Goal: Task Accomplishment & Management: Manage account settings

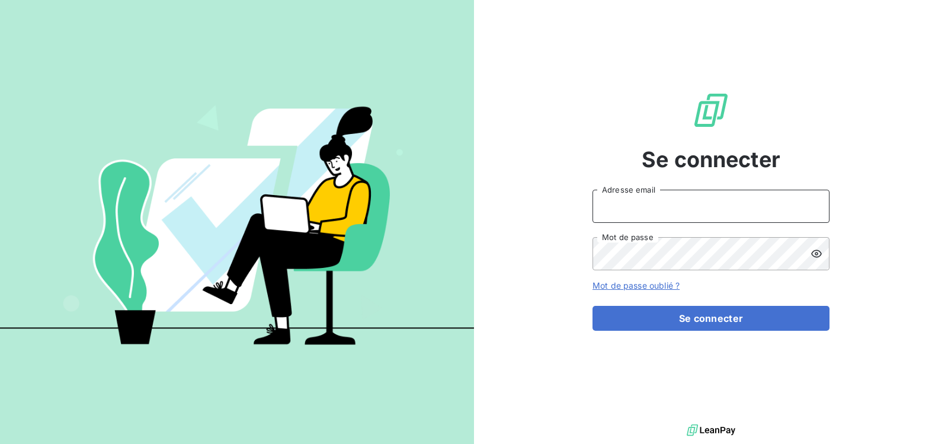
click at [703, 211] on input "Adresse email" at bounding box center [710, 206] width 237 height 33
type input "[DOMAIN_NAME][EMAIL_ADDRESS][DOMAIN_NAME]"
click at [816, 254] on icon at bounding box center [816, 253] width 11 height 8
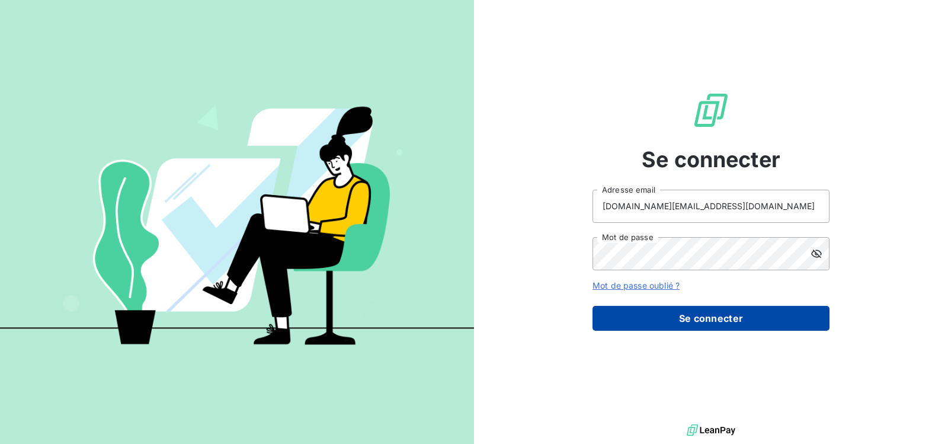
drag, startPoint x: 701, startPoint y: 318, endPoint x: 685, endPoint y: 312, distance: 17.1
click at [700, 318] on button "Se connecter" at bounding box center [710, 318] width 237 height 25
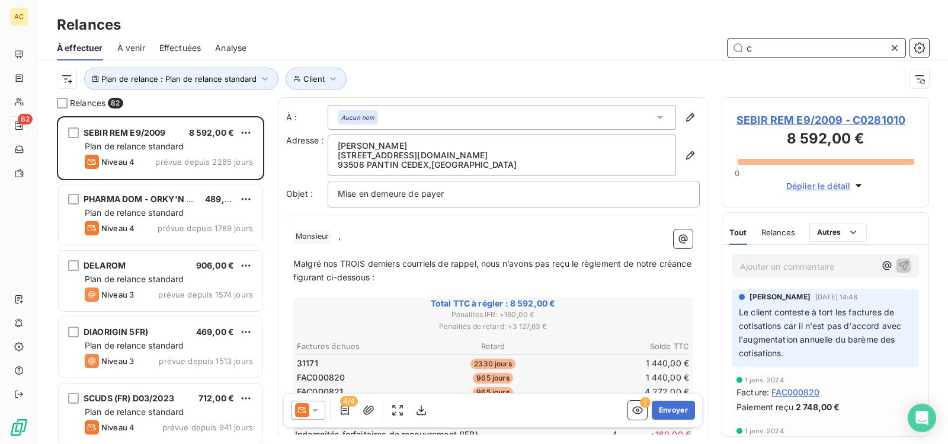
click at [776, 51] on input "c" at bounding box center [817, 48] width 178 height 19
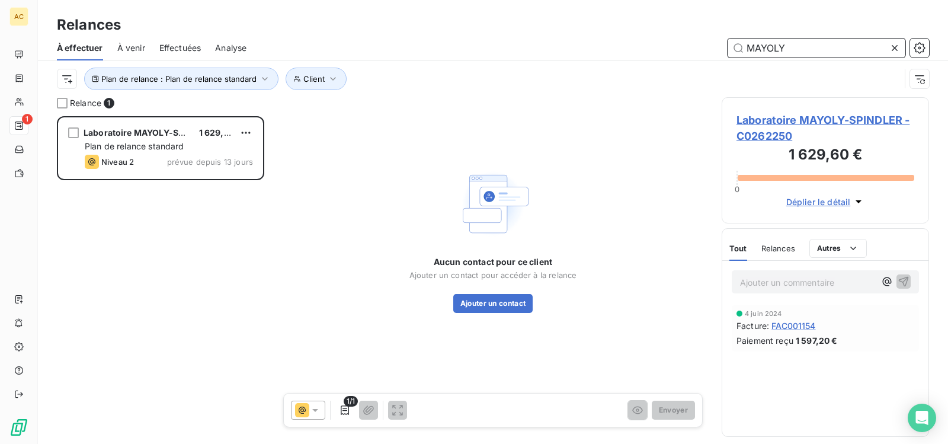
scroll to position [319, 198]
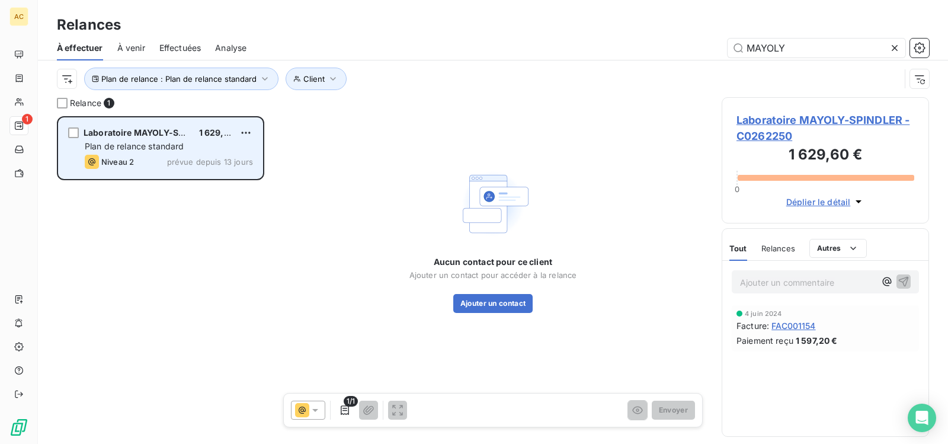
click at [129, 136] on span "Laboratoire MAYOLY-SPINDLER" at bounding box center [149, 132] width 131 height 10
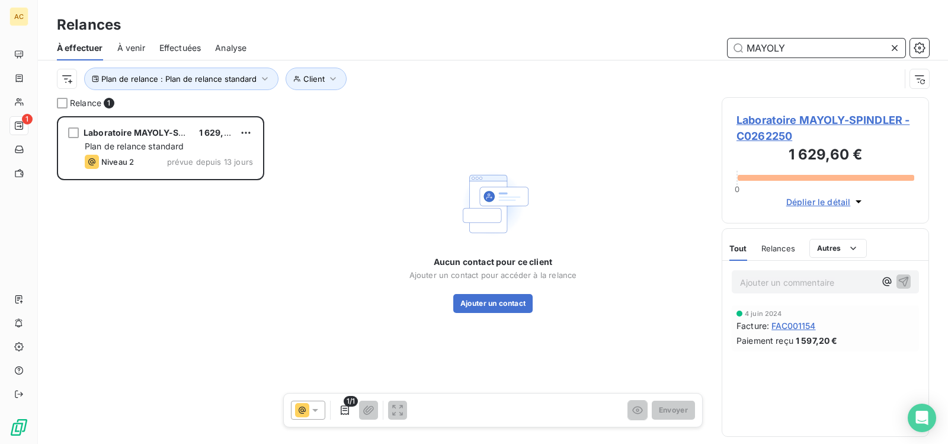
click at [793, 52] on input "MAYOLY" at bounding box center [817, 48] width 178 height 19
click at [851, 46] on input "MAYOLY" at bounding box center [817, 48] width 178 height 19
type input "M"
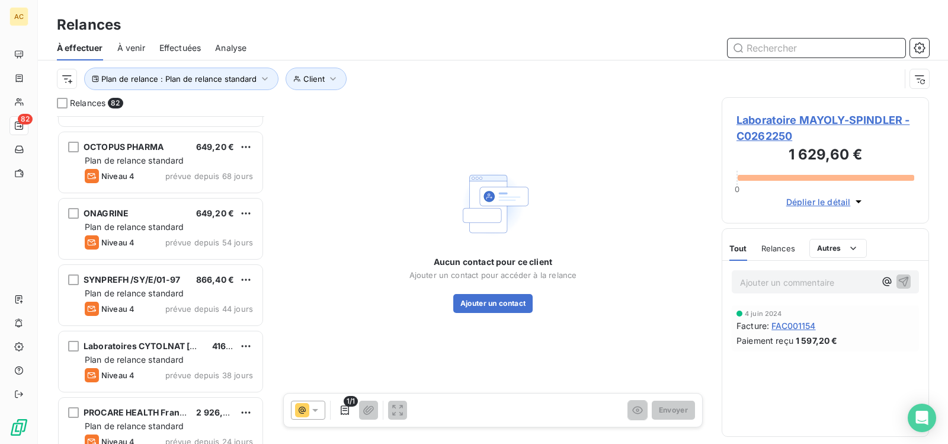
scroll to position [2133, 0]
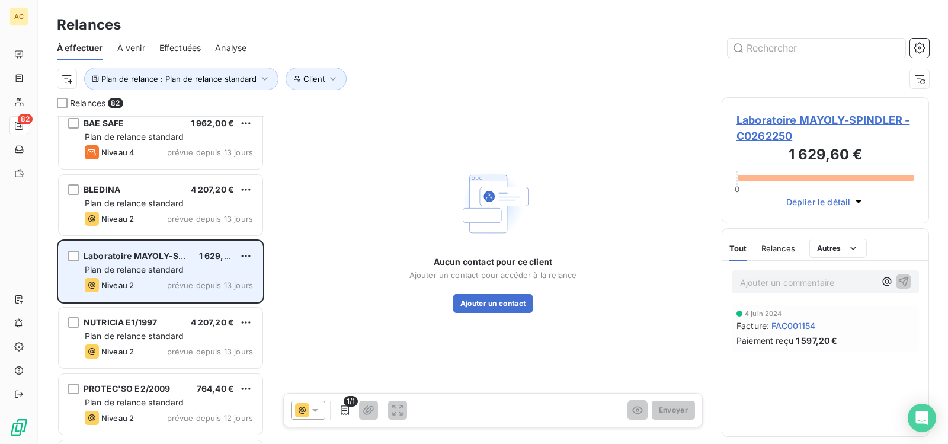
click at [107, 253] on span "Laboratoire MAYOLY-SPINDLER" at bounding box center [149, 256] width 131 height 10
click at [69, 257] on div "grid" at bounding box center [73, 256] width 11 height 11
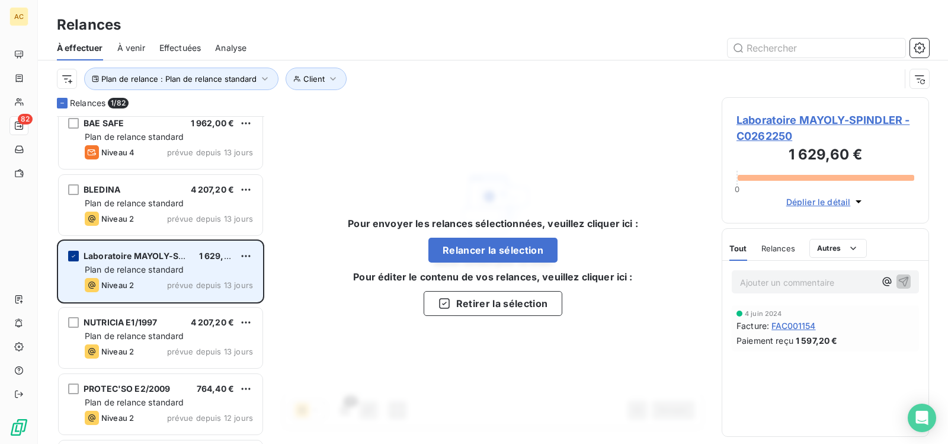
click at [71, 257] on icon "grid" at bounding box center [73, 255] width 7 height 7
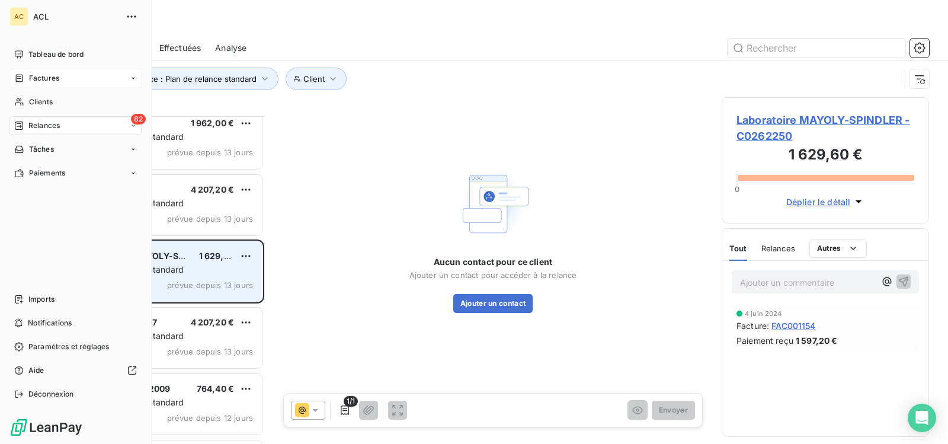
click at [130, 81] on icon at bounding box center [133, 78] width 7 height 7
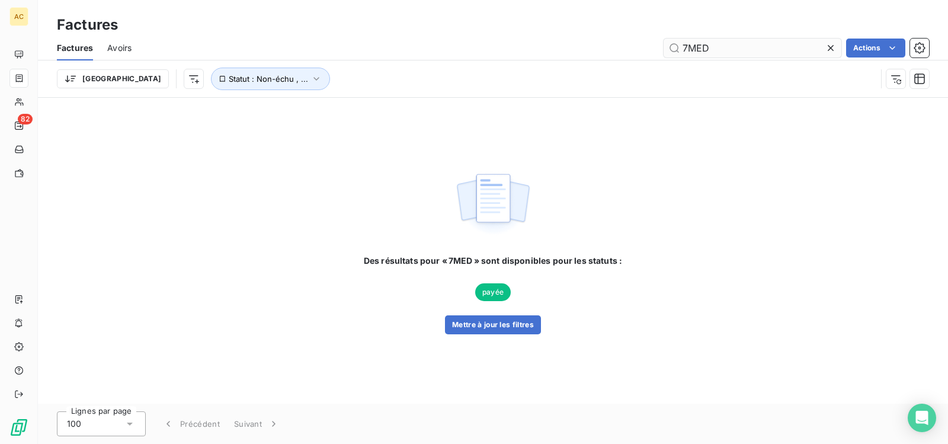
click at [722, 45] on input "7MED" at bounding box center [753, 48] width 178 height 19
type input "7"
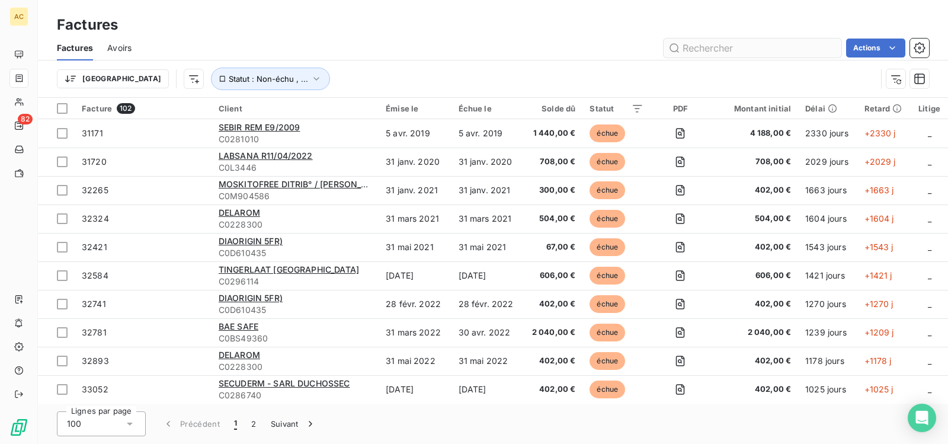
click at [696, 52] on input "text" at bounding box center [753, 48] width 178 height 19
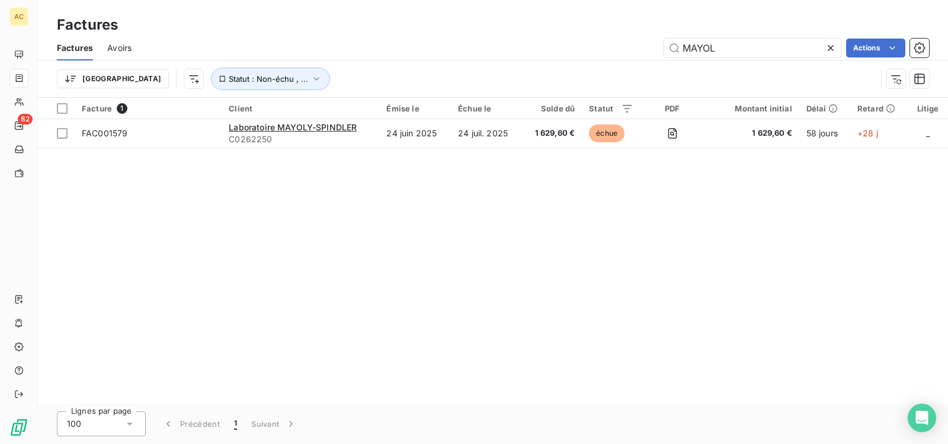
type input "MAYOL"
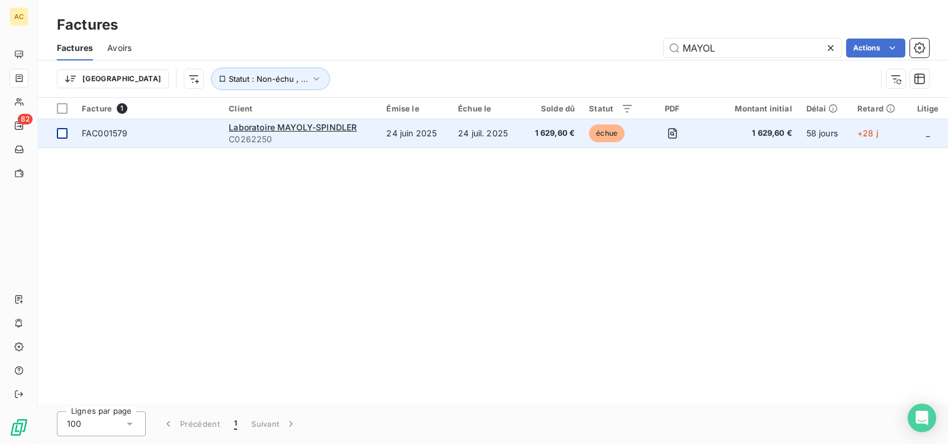
click at [62, 134] on div at bounding box center [62, 133] width 11 height 11
click at [293, 129] on span "Laboratoire MAYOLY-SPINDLER" at bounding box center [293, 127] width 128 height 10
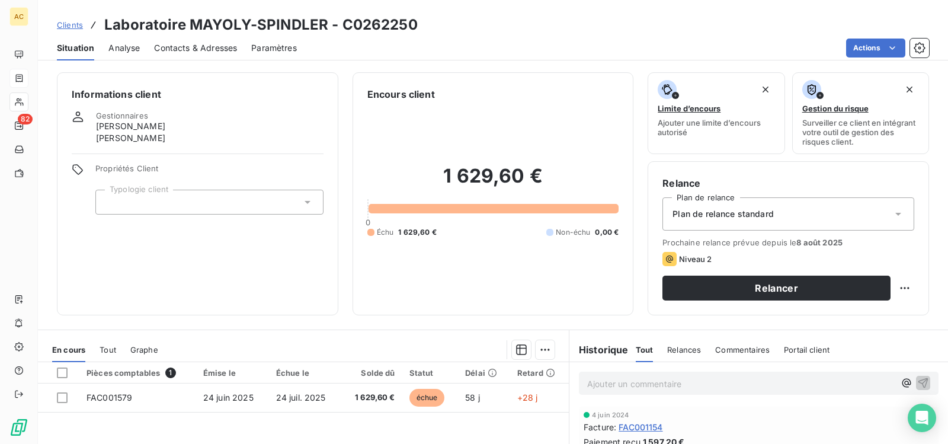
click at [216, 241] on html "AC 82 Clients Laboratoire MAYOLY-SPINDLER - C0262250 Situation Analyse Contacts…" at bounding box center [474, 222] width 948 height 444
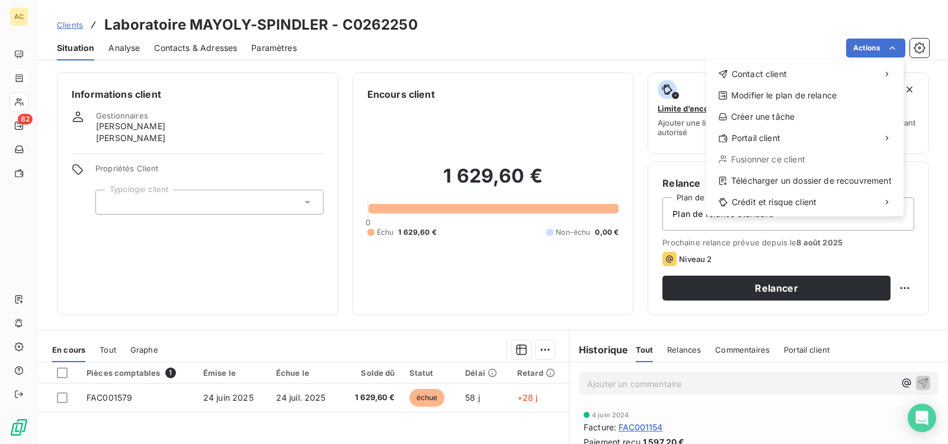
click at [274, 264] on html "AC 82 Clients Laboratoire MAYOLY-SPINDLER - C0262250 Situation Analyse Contacts…" at bounding box center [474, 222] width 948 height 444
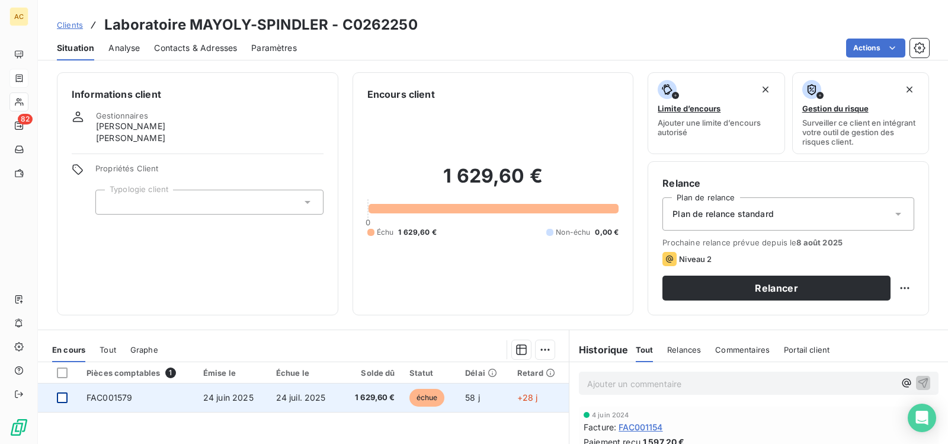
click at [63, 399] on div at bounding box center [62, 397] width 11 height 11
click at [122, 395] on span "FAC001579" at bounding box center [109, 397] width 46 height 10
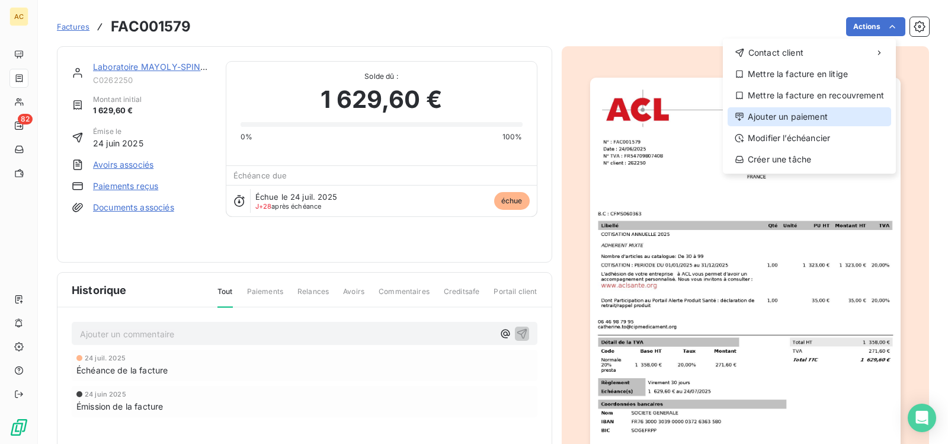
click at [821, 116] on div "Ajouter un paiement" at bounding box center [810, 116] width 164 height 19
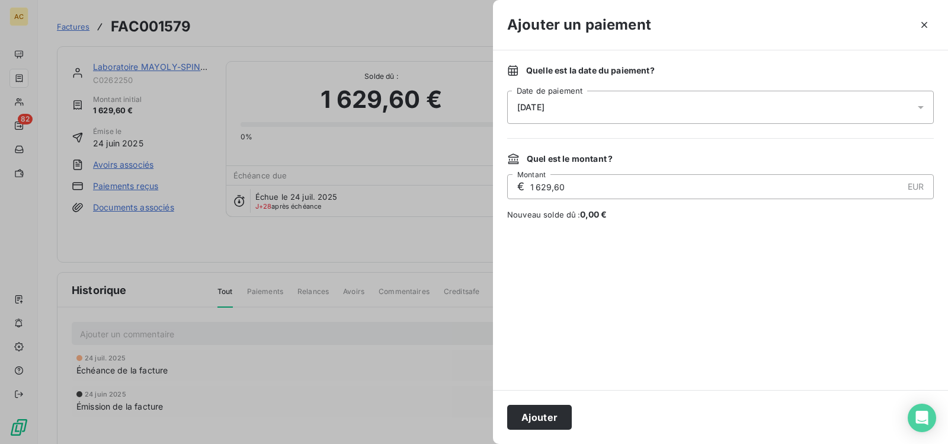
click at [922, 105] on icon at bounding box center [921, 107] width 12 height 12
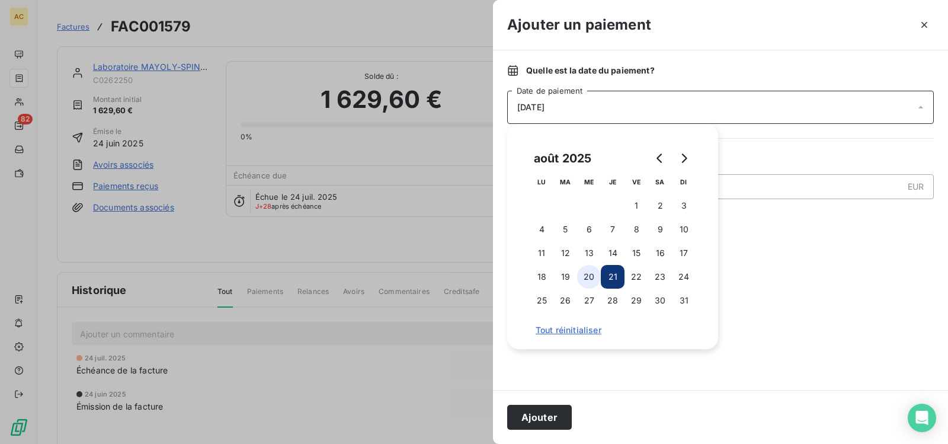
click at [587, 279] on button "20" at bounding box center [589, 277] width 24 height 24
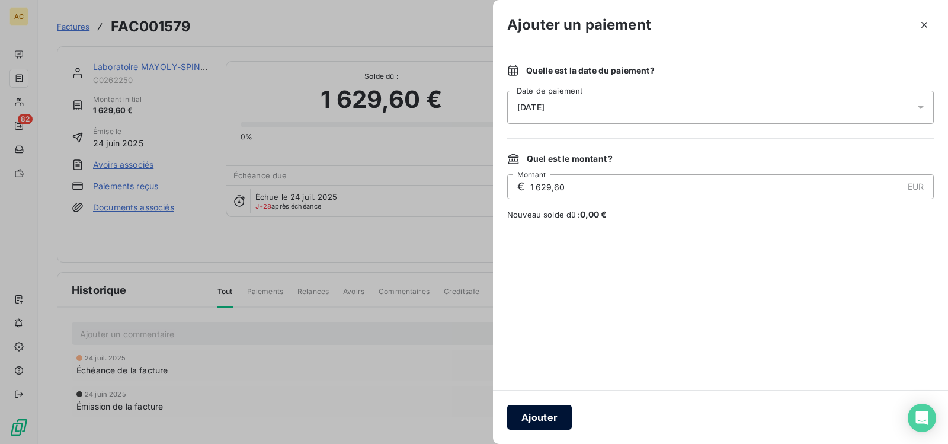
click at [549, 421] on button "Ajouter" at bounding box center [539, 417] width 65 height 25
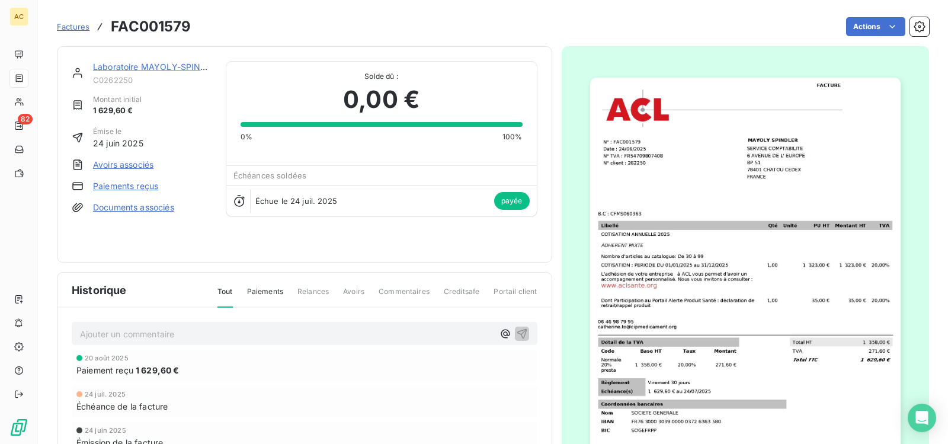
click at [296, 371] on div "20 août 2025 Paiement reçu 1 629,60 €" at bounding box center [305, 365] width 466 height 31
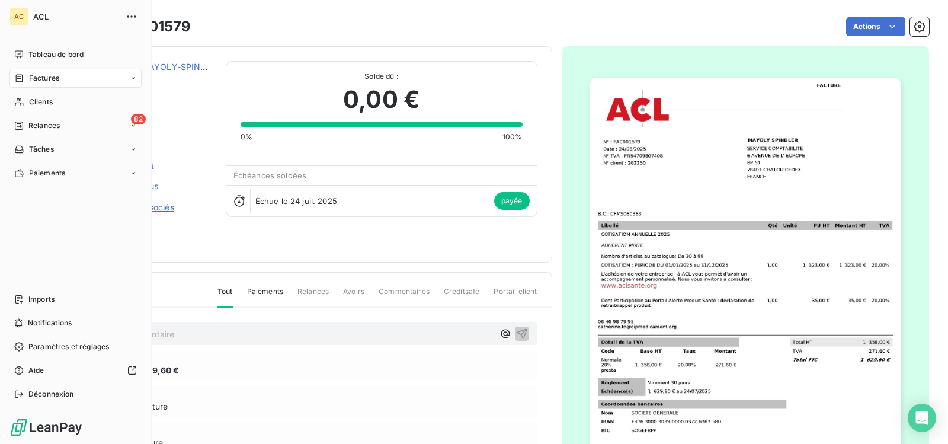
click at [133, 76] on icon at bounding box center [133, 78] width 7 height 7
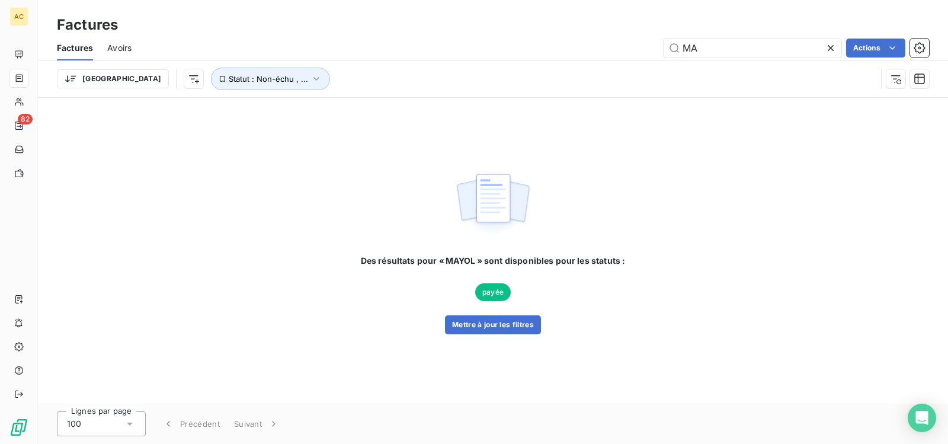
type input "M"
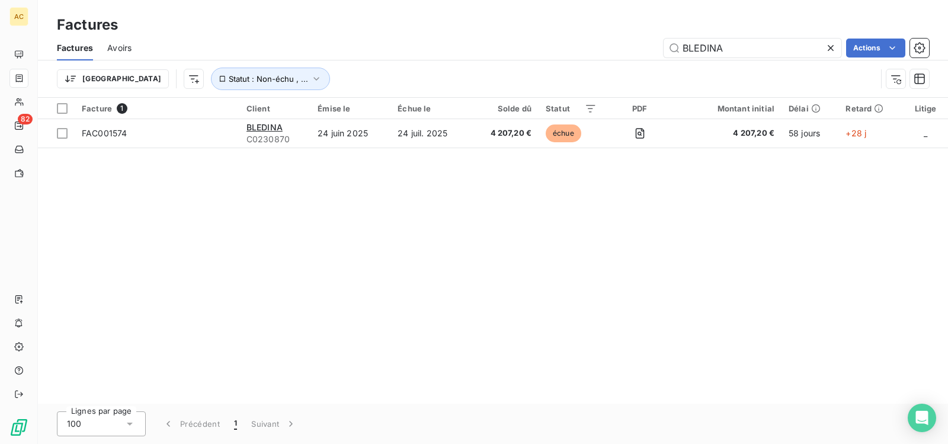
type input "BLEDINA"
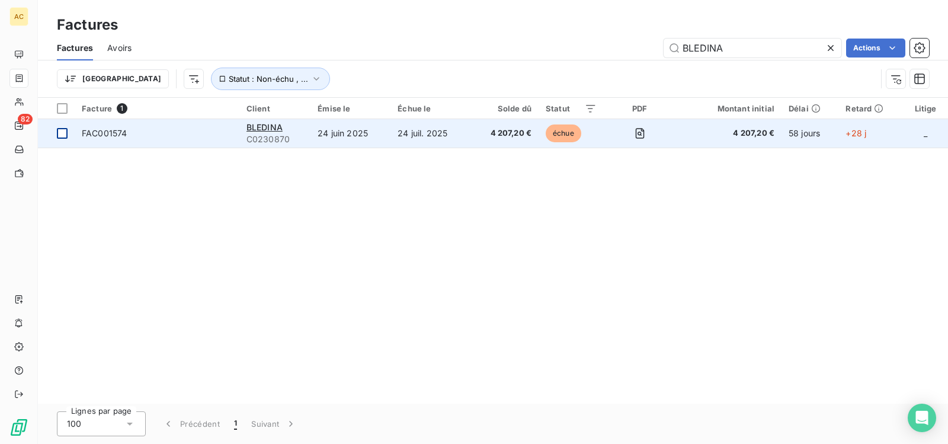
click at [62, 133] on div at bounding box center [62, 133] width 11 height 11
click at [254, 127] on span "BLEDINA" at bounding box center [264, 127] width 36 height 10
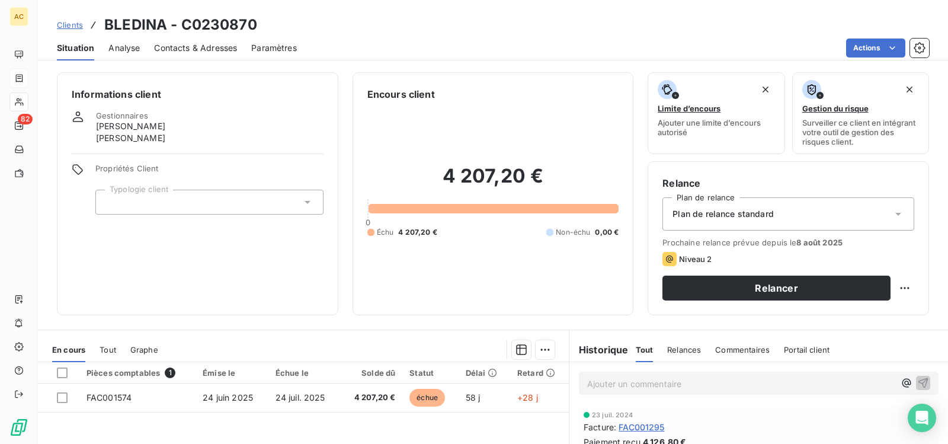
click at [62, 399] on html "AC 82 Clients BLEDINA - C0230870 Situation Analyse Contacts & Adresses Paramètr…" at bounding box center [474, 222] width 948 height 444
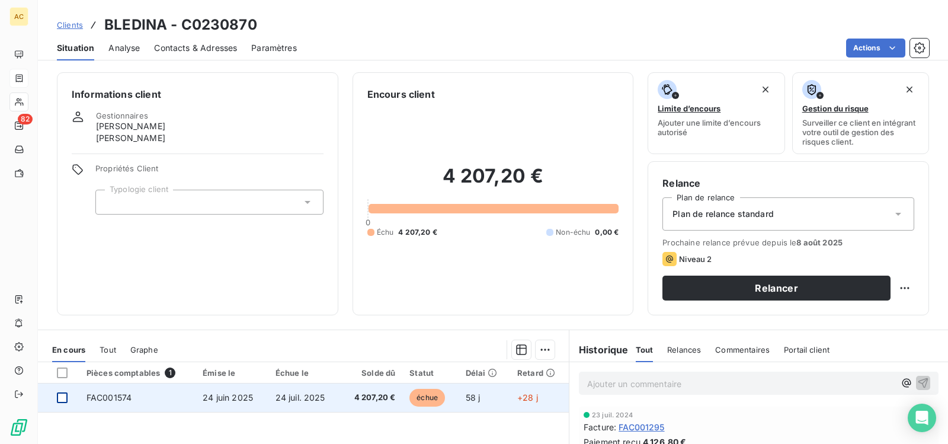
click at [60, 399] on div at bounding box center [62, 397] width 11 height 11
click at [220, 396] on span "24 juin 2025" at bounding box center [228, 397] width 50 height 10
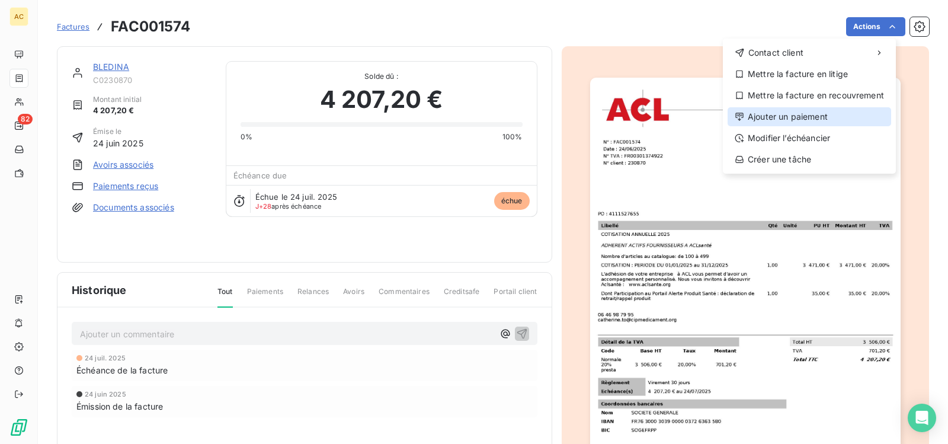
click at [820, 125] on div "Ajouter un paiement" at bounding box center [810, 116] width 164 height 19
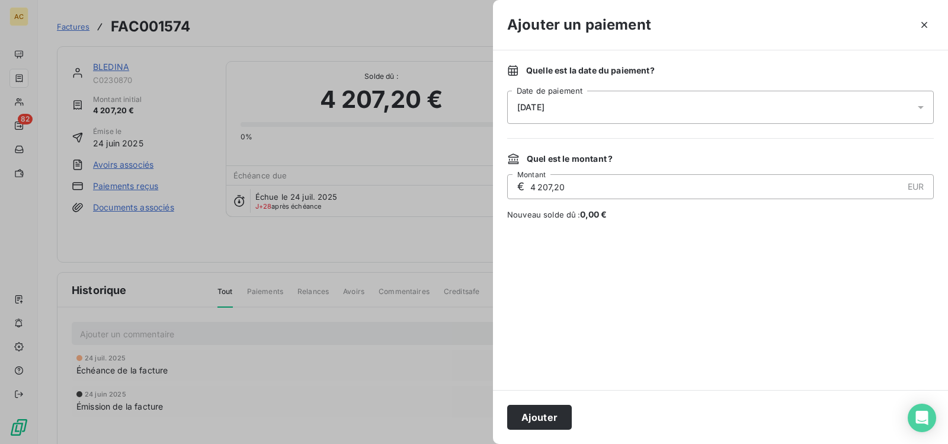
click at [919, 107] on icon at bounding box center [921, 107] width 6 height 3
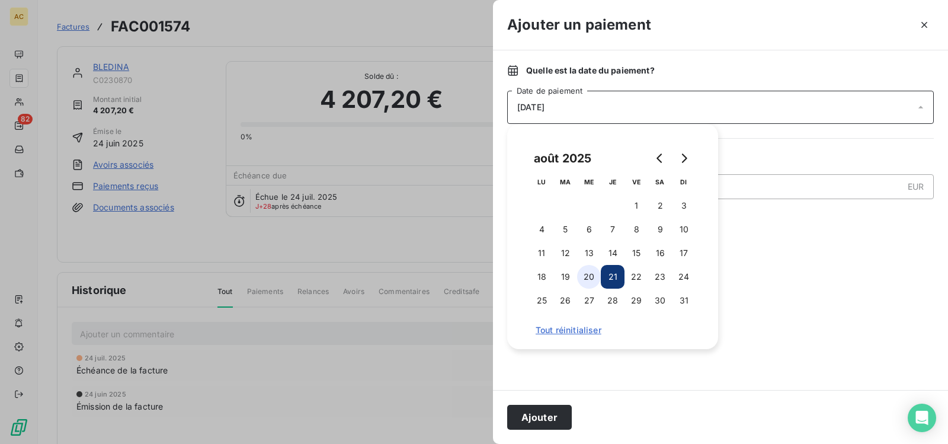
click at [585, 277] on button "20" at bounding box center [589, 277] width 24 height 24
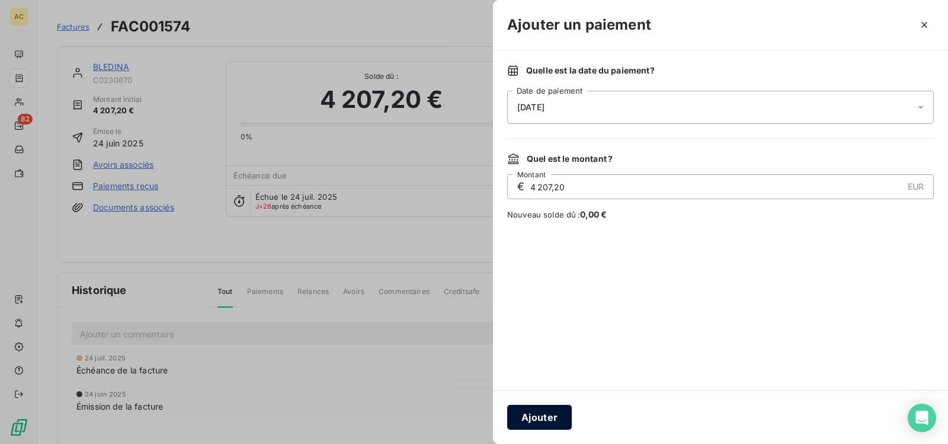
click at [538, 414] on button "Ajouter" at bounding box center [539, 417] width 65 height 25
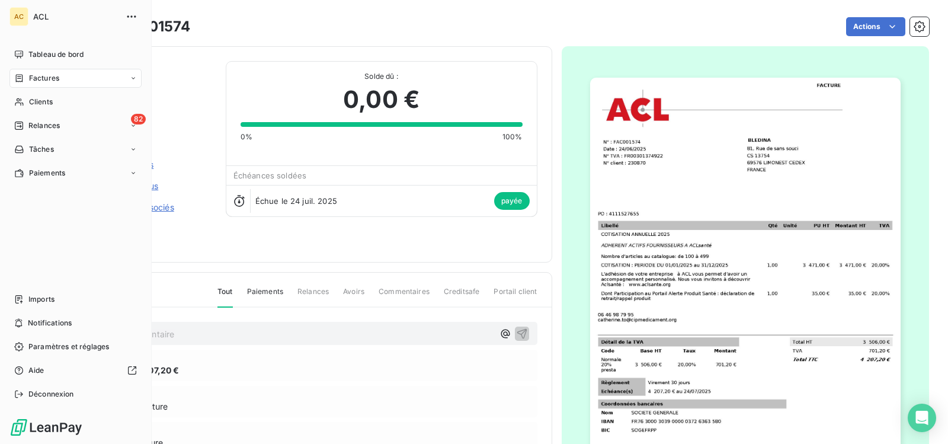
click at [131, 76] on icon at bounding box center [133, 78] width 7 height 7
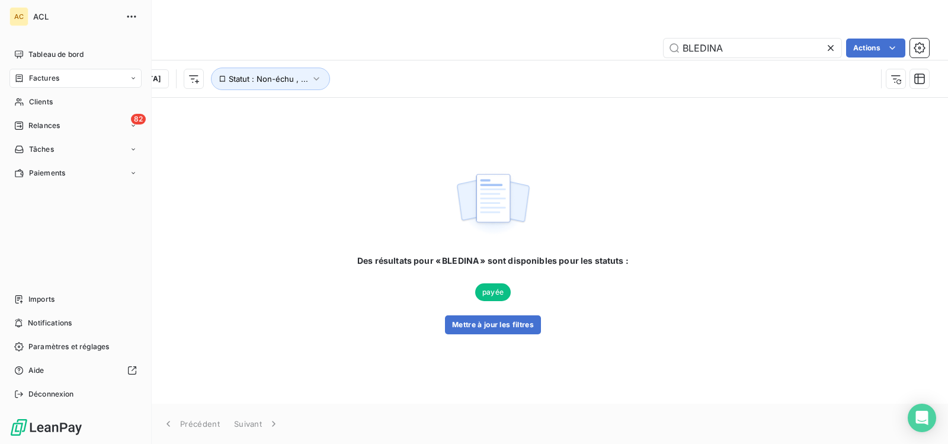
click at [134, 75] on icon at bounding box center [133, 78] width 7 height 7
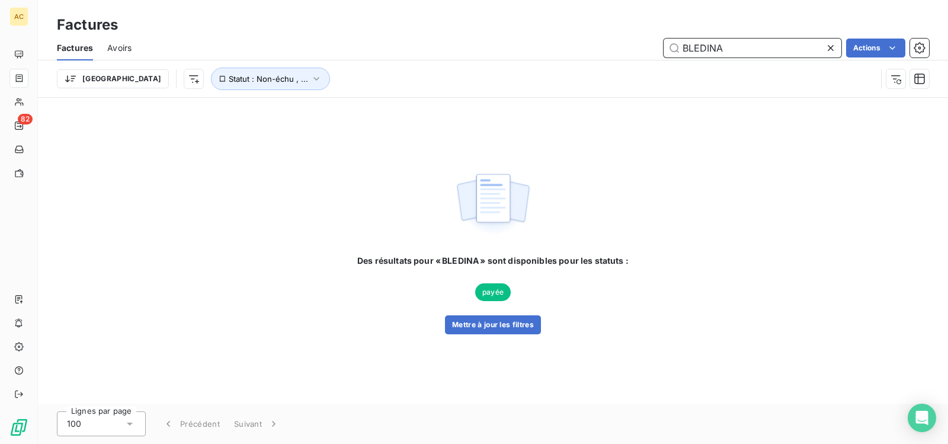
click at [794, 46] on input "BLEDINA" at bounding box center [753, 48] width 178 height 19
type input "B"
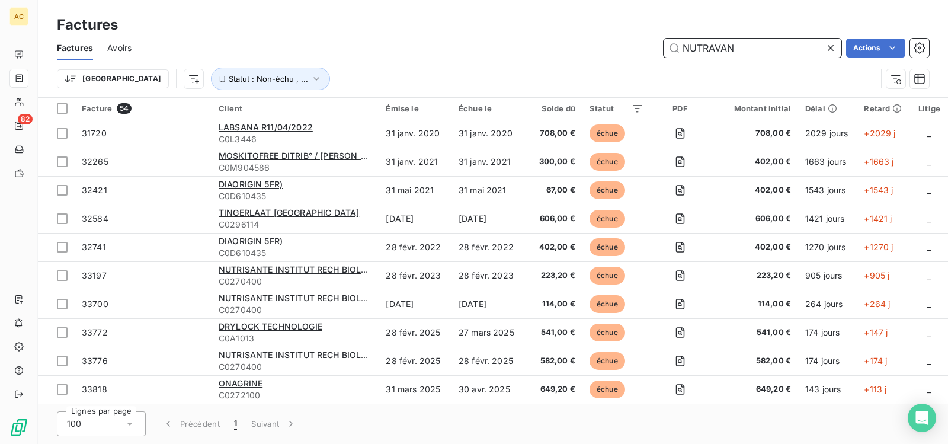
type input "NUTRAVAN"
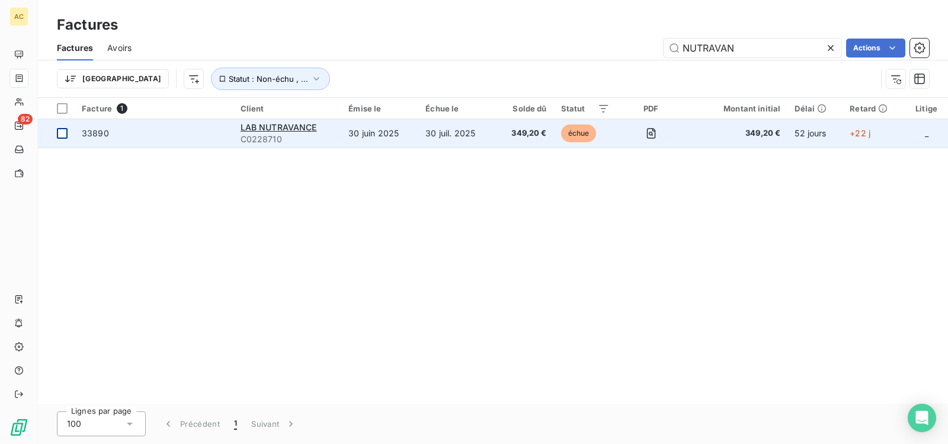
click at [63, 136] on div at bounding box center [62, 133] width 11 height 11
click at [289, 127] on span "LAB NUTRAVANCE" at bounding box center [279, 127] width 76 height 10
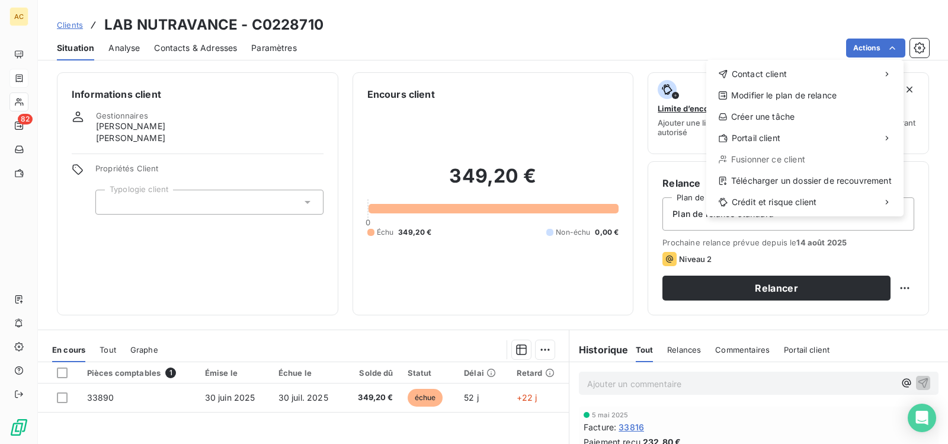
click at [222, 275] on html "AC 82 Clients LAB NUTRAVANCE - C0228710 Situation Analyse Contacts & Adresses P…" at bounding box center [474, 222] width 948 height 444
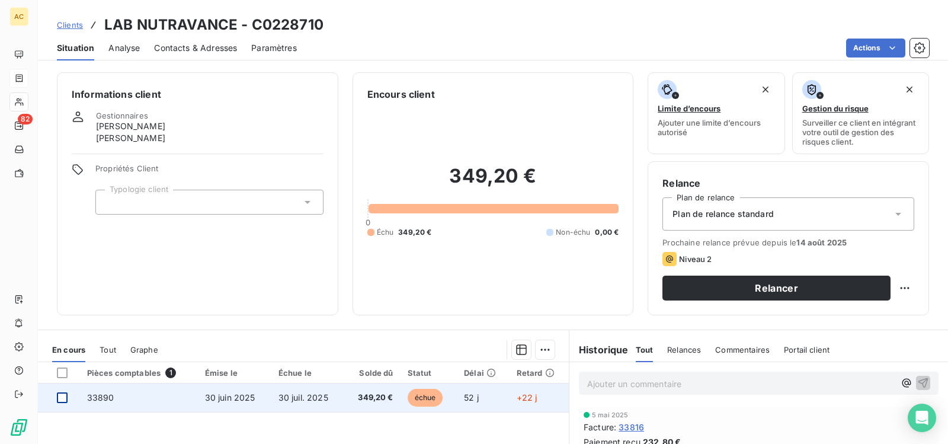
click at [62, 395] on div at bounding box center [62, 397] width 11 height 11
click at [219, 400] on span "30 juin 2025" at bounding box center [230, 397] width 50 height 10
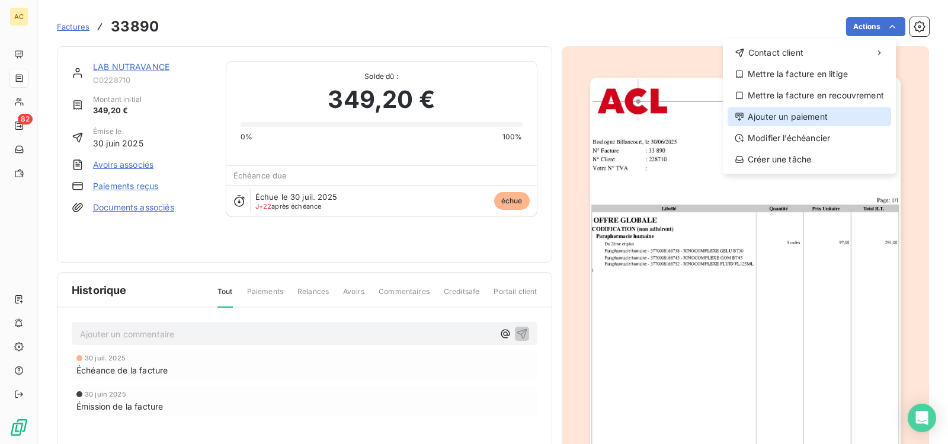
click at [829, 121] on div "Ajouter un paiement" at bounding box center [810, 116] width 164 height 19
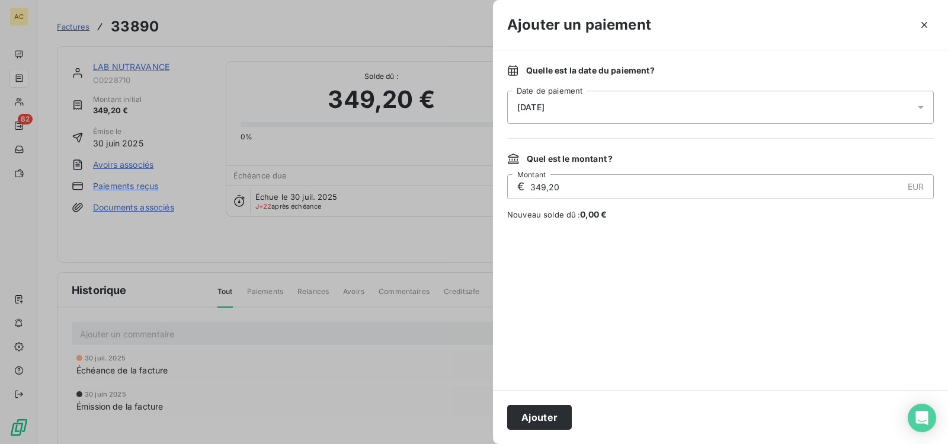
click at [923, 107] on icon at bounding box center [921, 107] width 6 height 3
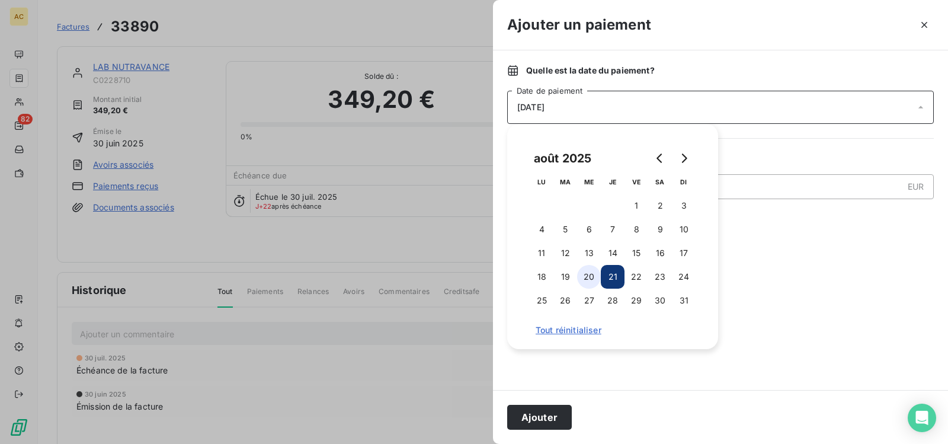
click at [587, 278] on button "20" at bounding box center [589, 277] width 24 height 24
click at [521, 415] on button "Ajouter" at bounding box center [539, 417] width 65 height 25
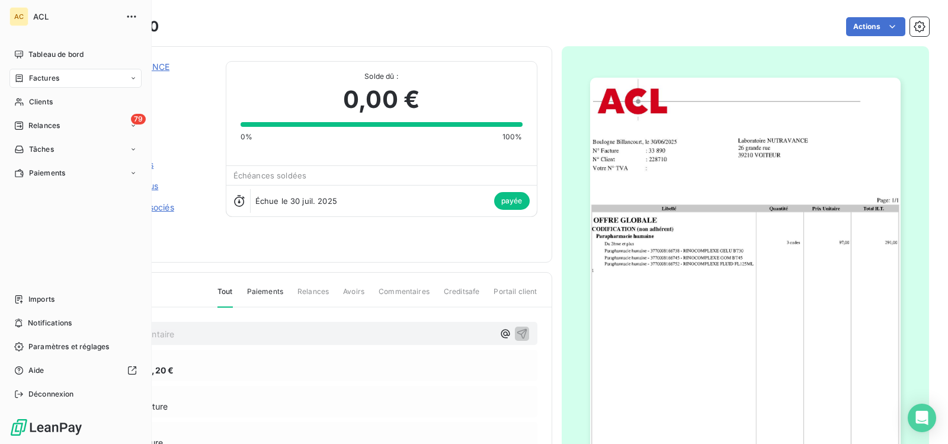
click at [132, 77] on icon at bounding box center [133, 78] width 7 height 7
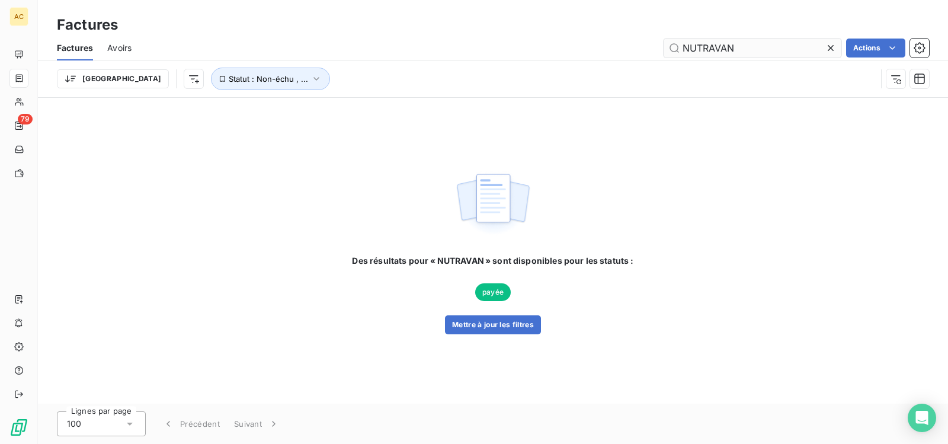
click at [767, 47] on input "NUTRAVAN" at bounding box center [753, 48] width 178 height 19
type input "N"
